Goal: Find contact information: Find contact information

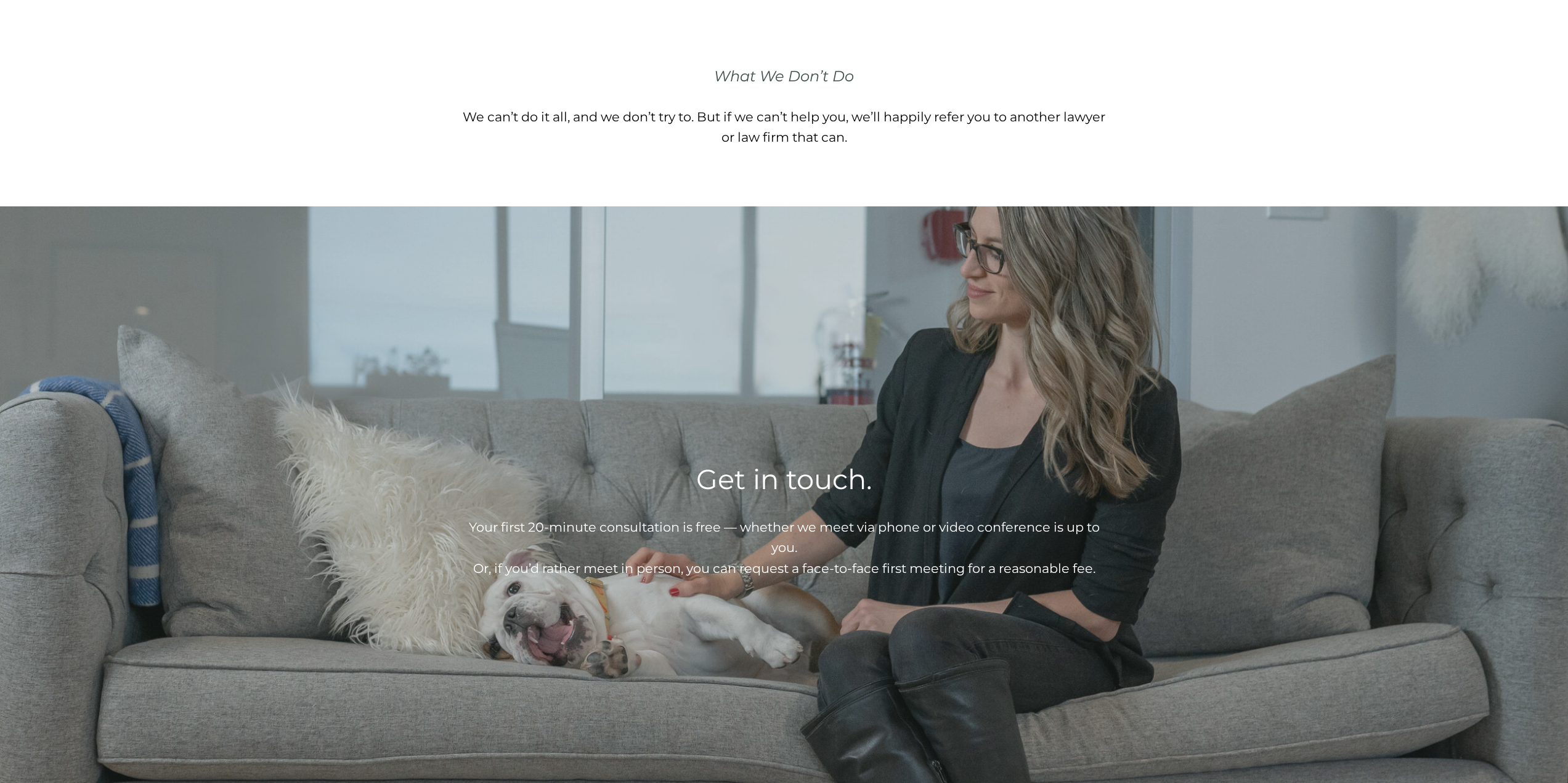
scroll to position [1540, 0]
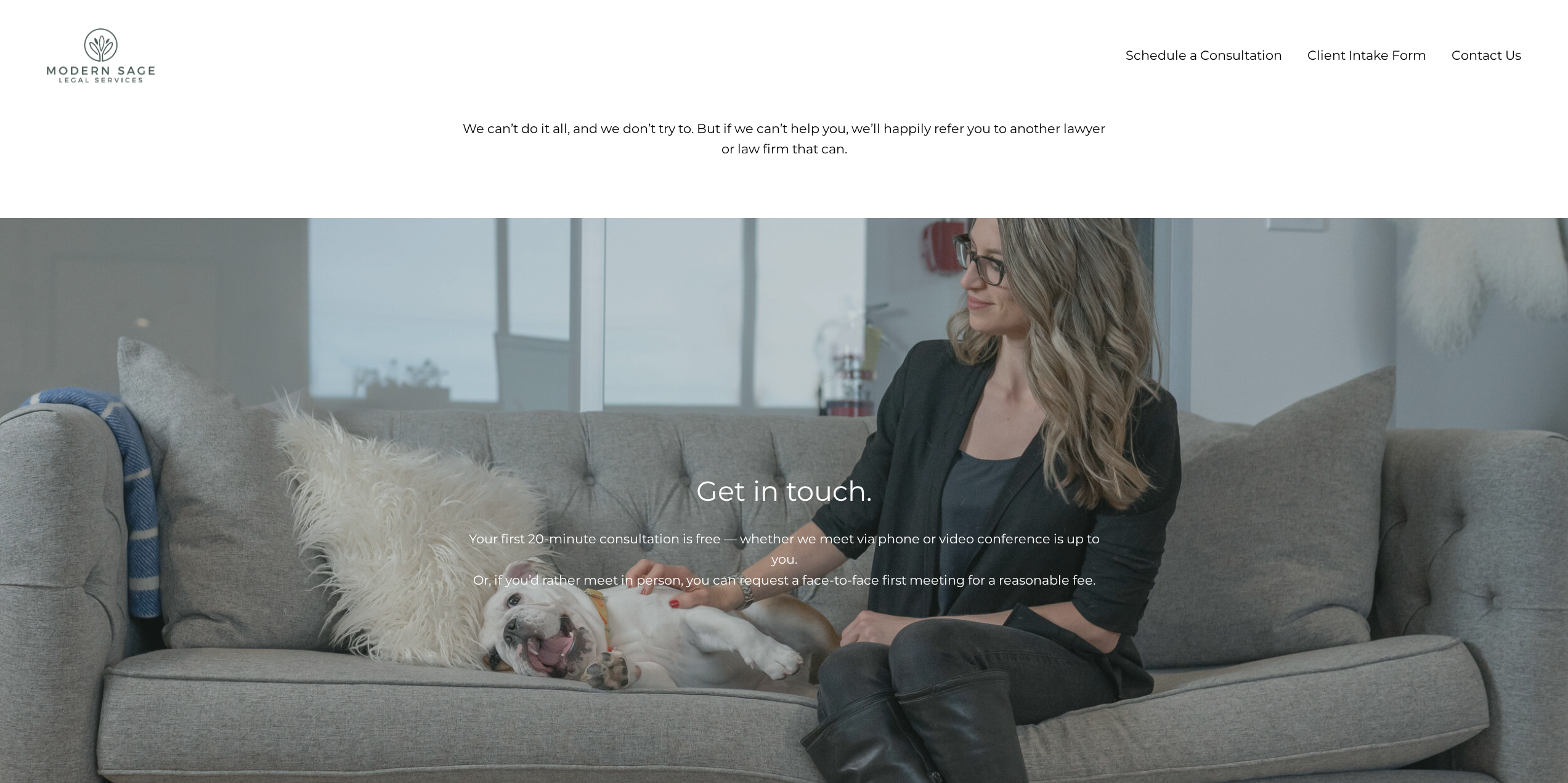
click at [1375, 57] on link "Client Intake Form" at bounding box center [1366, 55] width 119 height 23
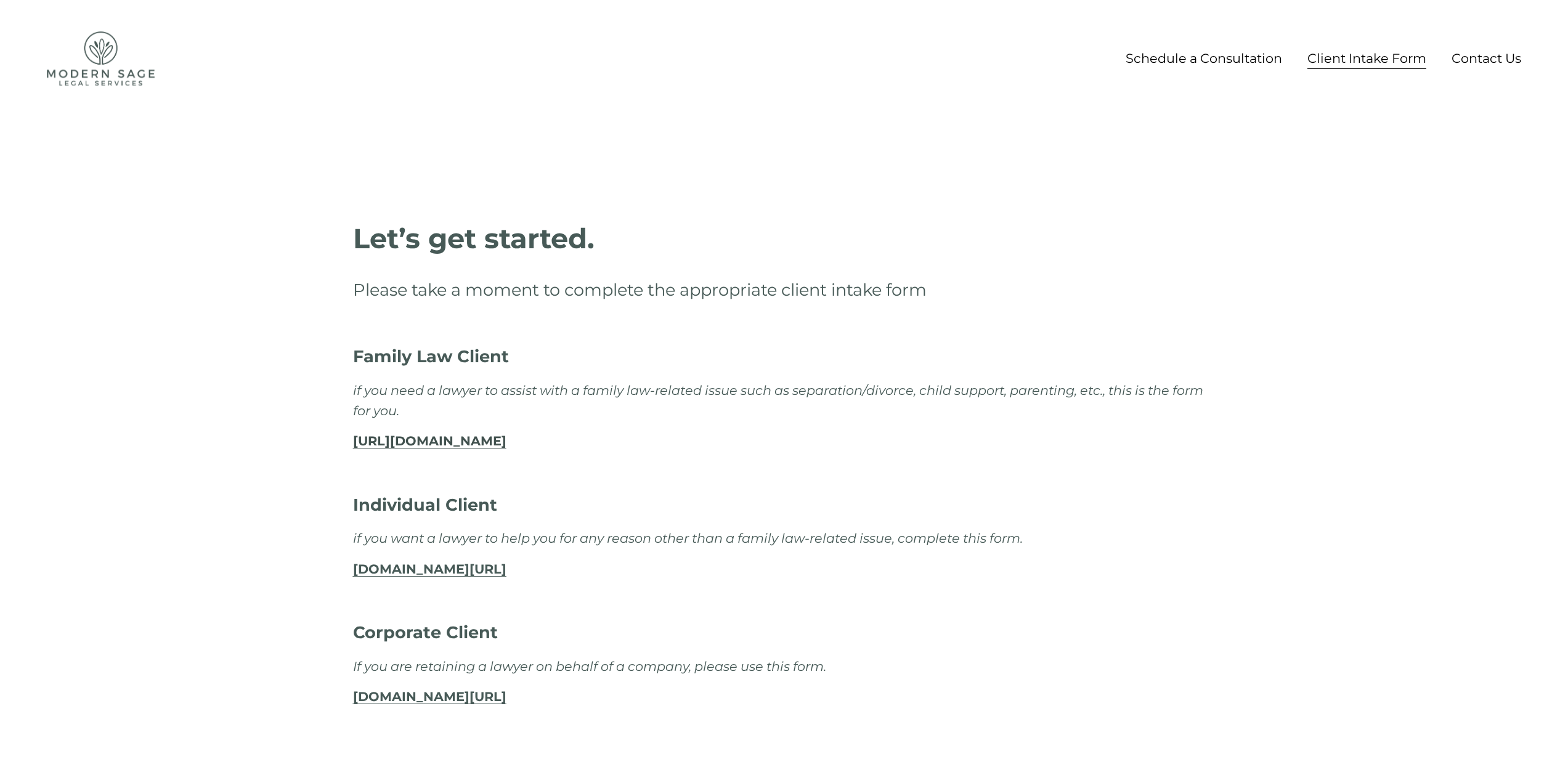
click at [1157, 63] on link "Schedule a Consultation" at bounding box center [1204, 58] width 156 height 23
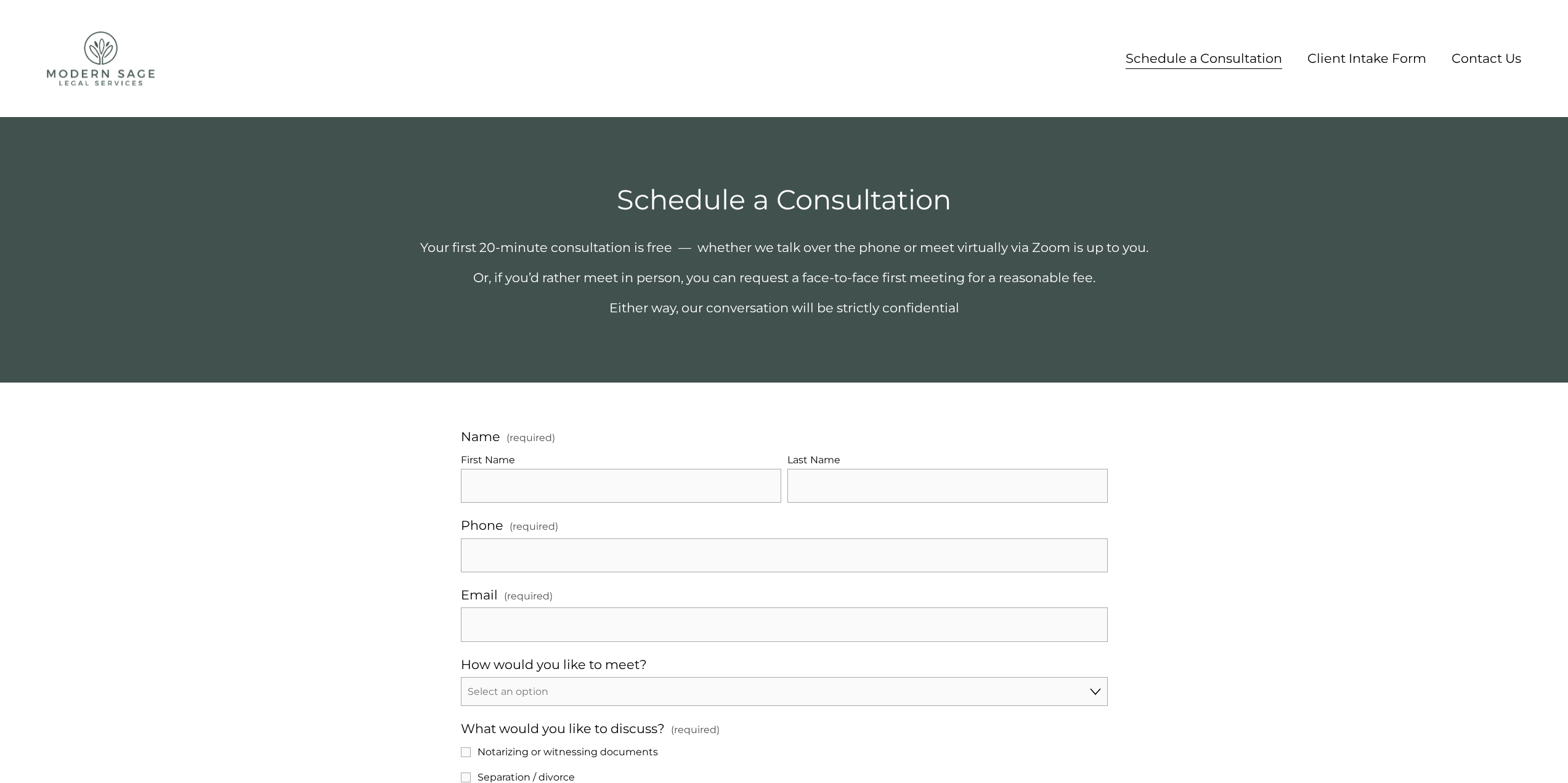
click at [85, 77] on img at bounding box center [101, 58] width 108 height 54
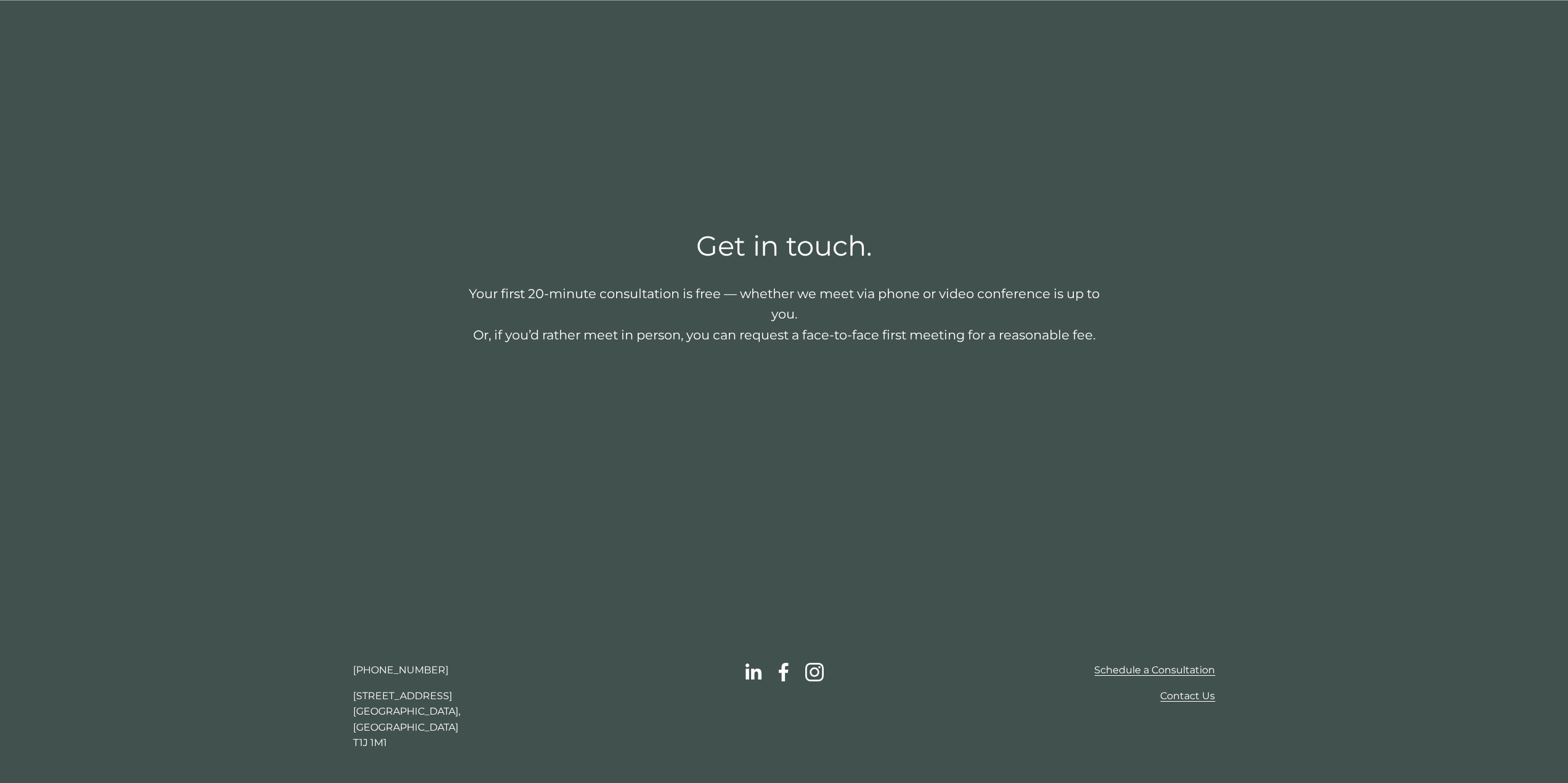
scroll to position [1786, 0]
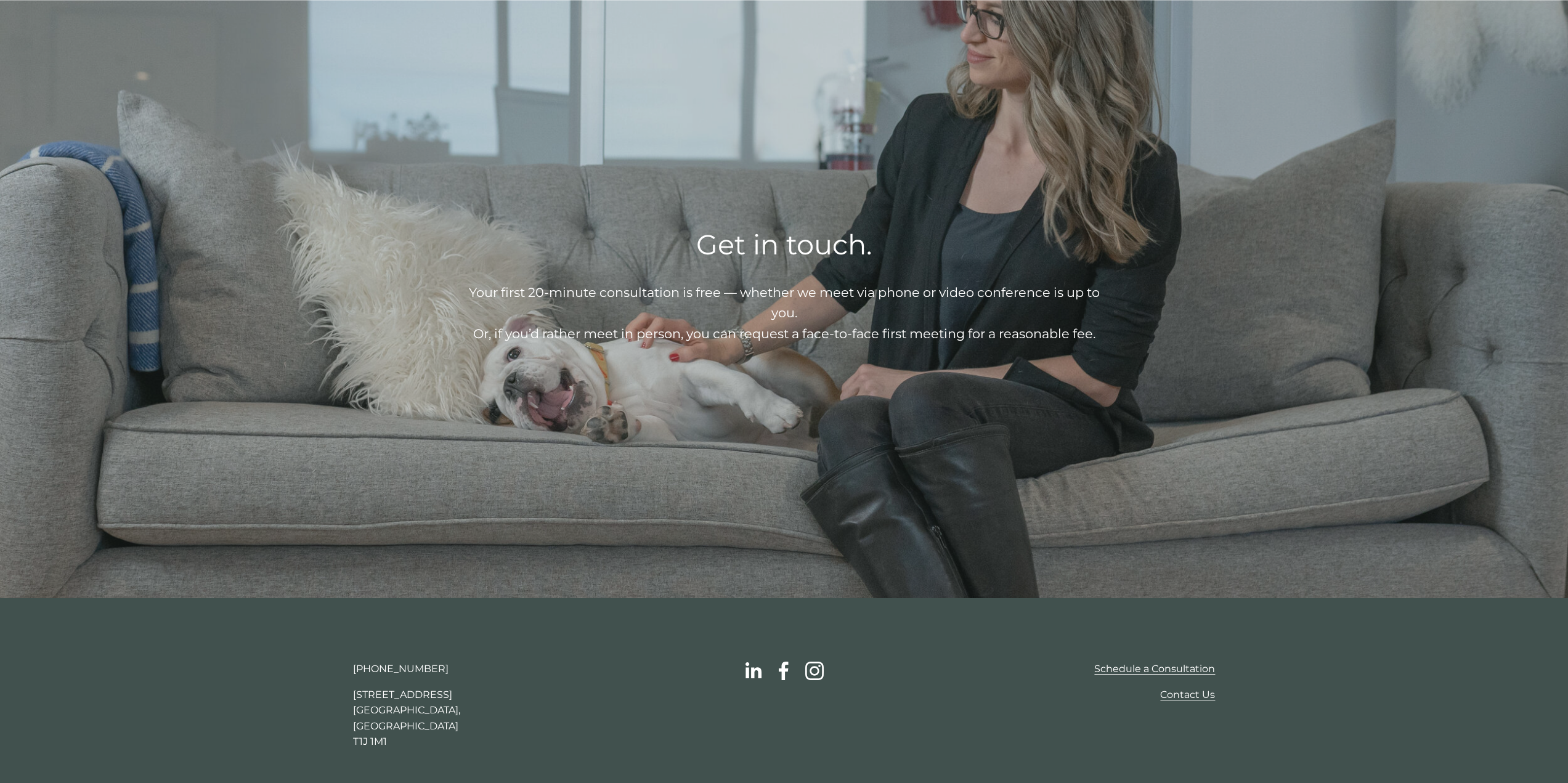
click at [1172, 691] on link "Contact Us" at bounding box center [1187, 694] width 55 height 16
